Goal: Task Accomplishment & Management: Use online tool/utility

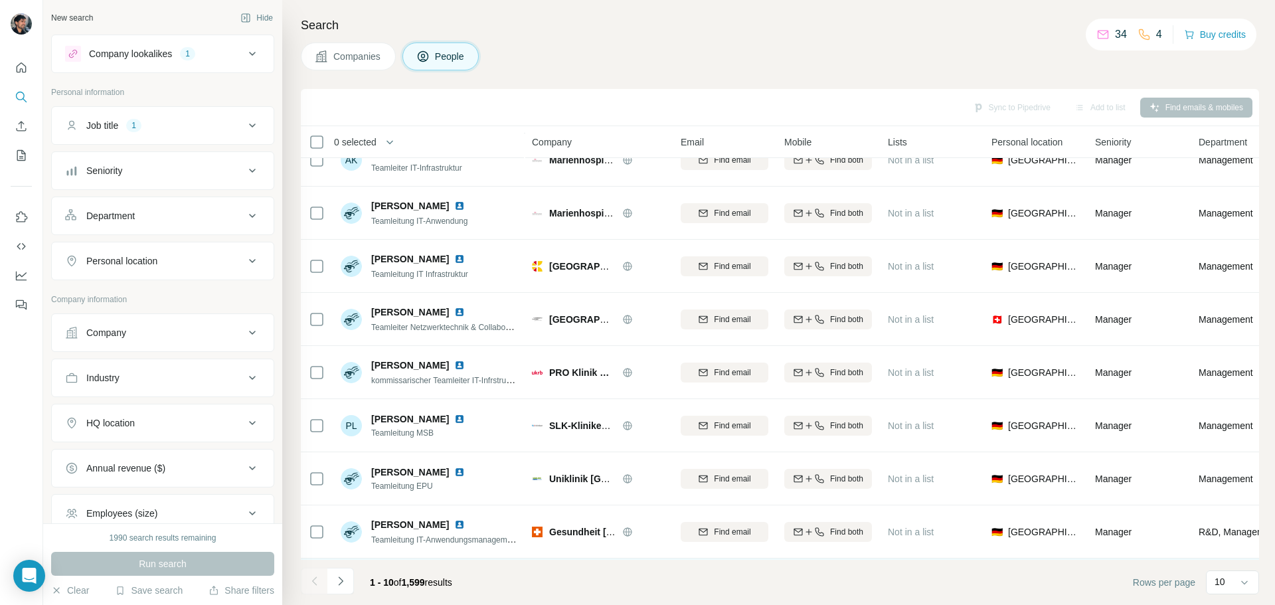
scroll to position [136, 0]
click at [1245, 585] on icon at bounding box center [1243, 582] width 13 height 13
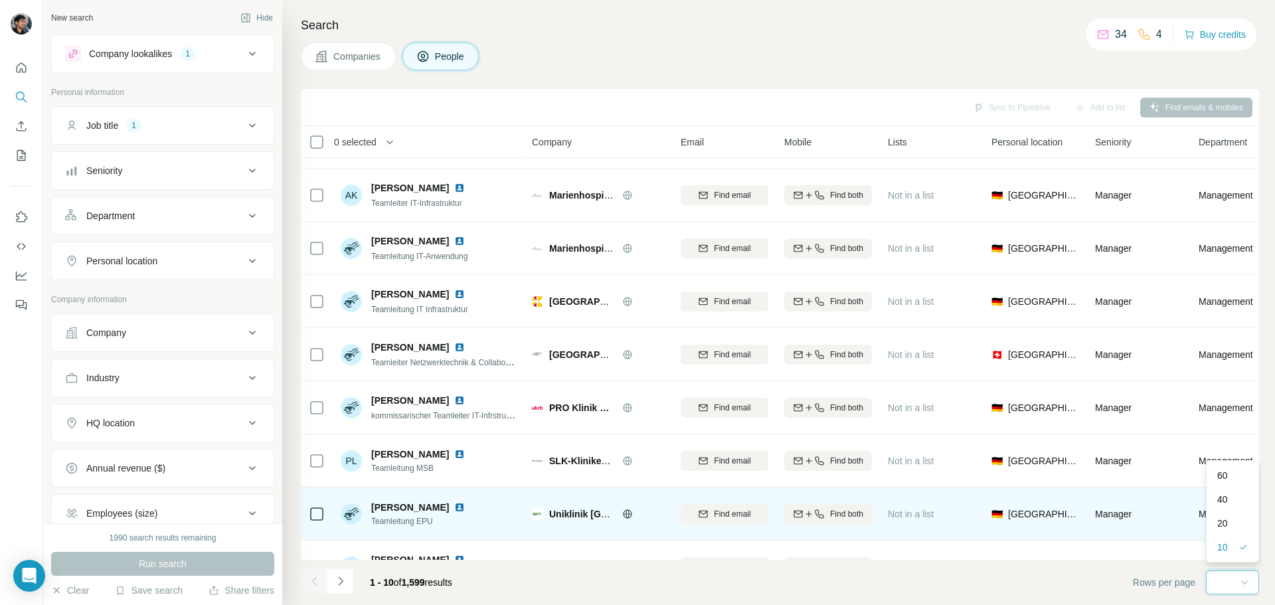
scroll to position [0, 0]
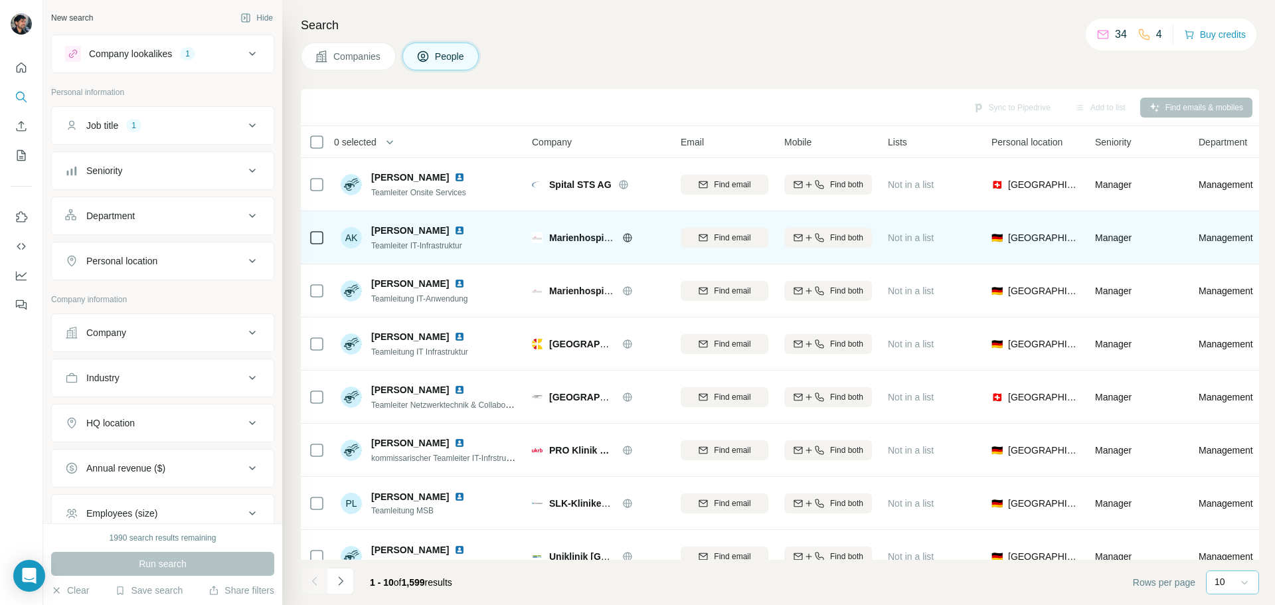
click at [410, 231] on span "[PERSON_NAME]" at bounding box center [410, 230] width 78 height 13
click at [622, 236] on icon at bounding box center [627, 237] width 11 height 11
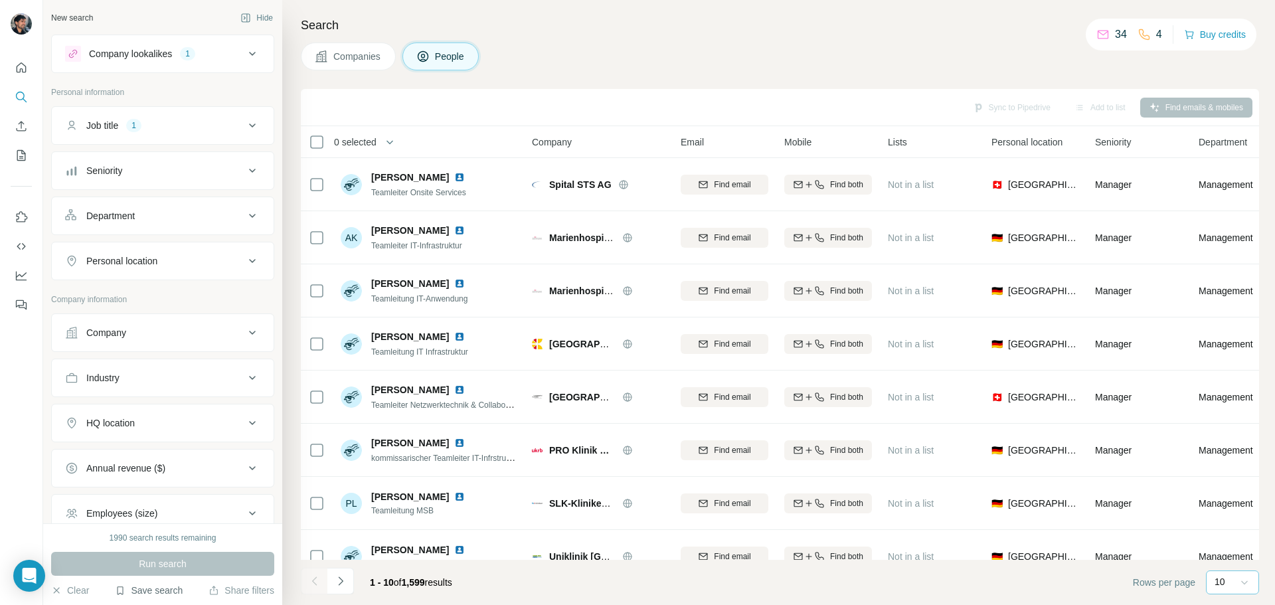
click at [163, 596] on button "Save search" at bounding box center [149, 589] width 68 height 13
click at [158, 547] on div "Save search" at bounding box center [186, 540] width 140 height 27
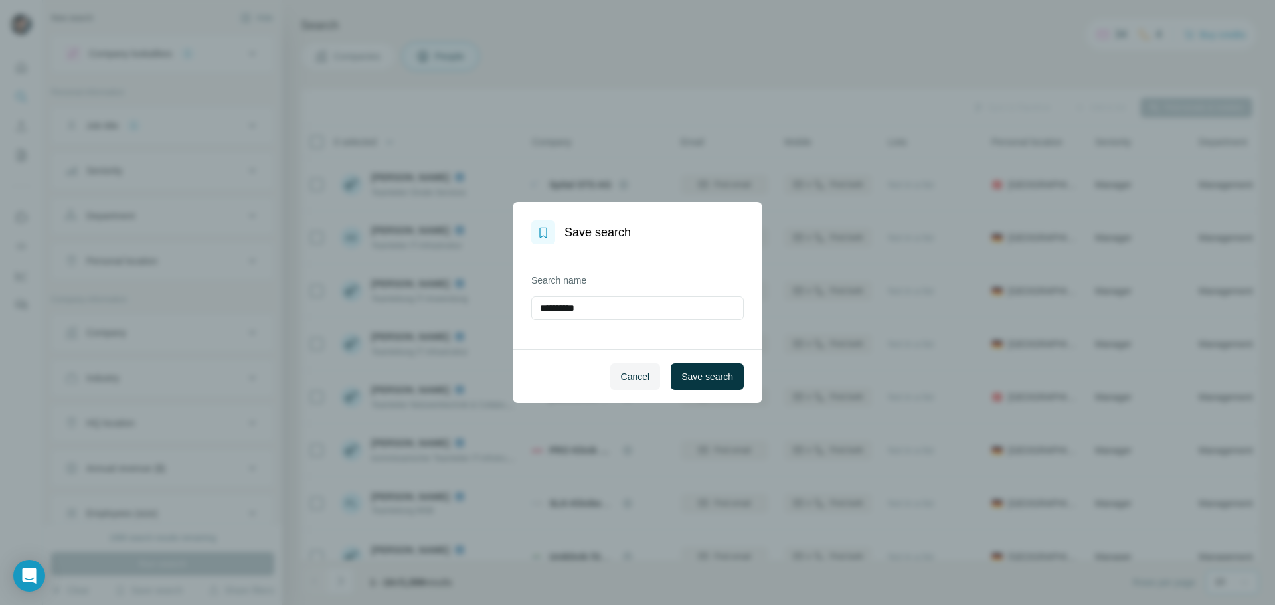
drag, startPoint x: 632, startPoint y: 315, endPoint x: 483, endPoint y: 291, distance: 150.6
click at [483, 291] on div "**********" at bounding box center [637, 302] width 1275 height 605
type input "**********"
click at [708, 366] on button "Save search" at bounding box center [706, 376] width 73 height 27
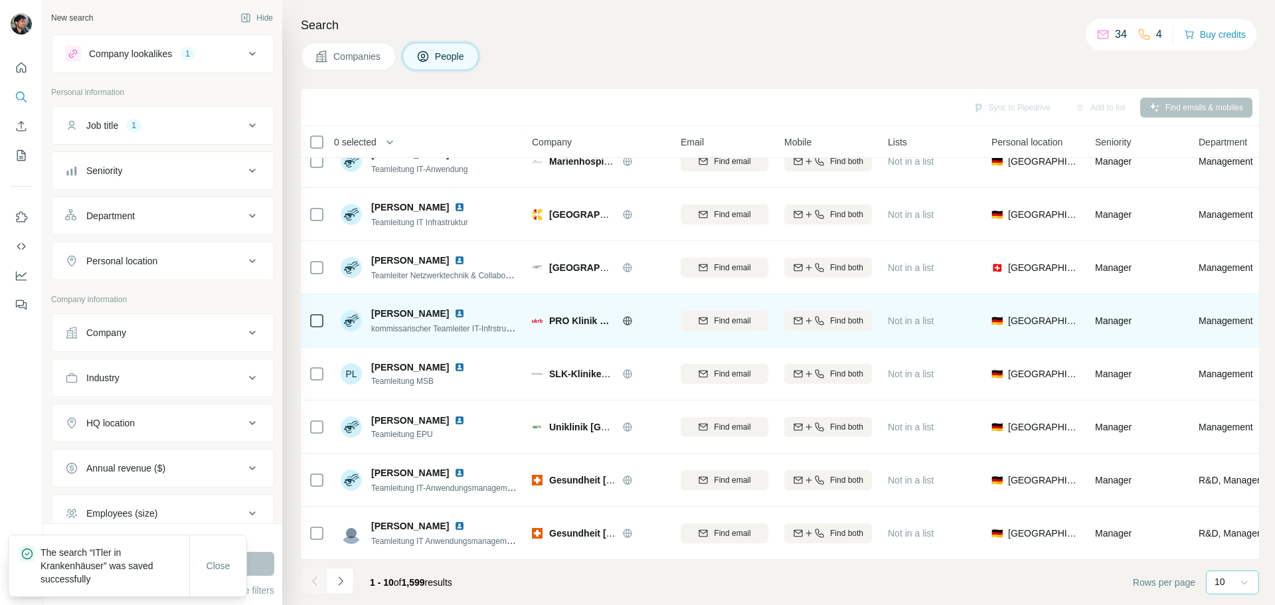
scroll to position [136, 0]
